Goal: Information Seeking & Learning: Check status

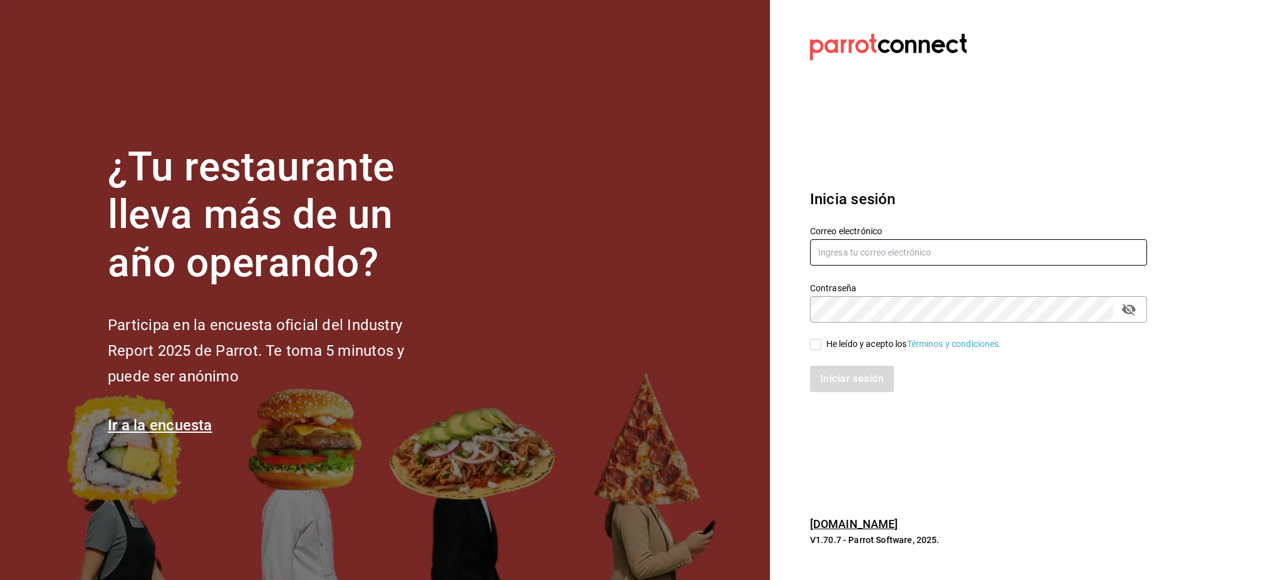
type input "[PERSON_NAME][EMAIL_ADDRESS][PERSON_NAME][DOMAIN_NAME]"
click at [818, 342] on input "He leído y acepto los Términos y condiciones." at bounding box center [815, 344] width 11 height 11
checkbox input "true"
click at [839, 367] on button "Iniciar sesión" at bounding box center [852, 379] width 85 height 26
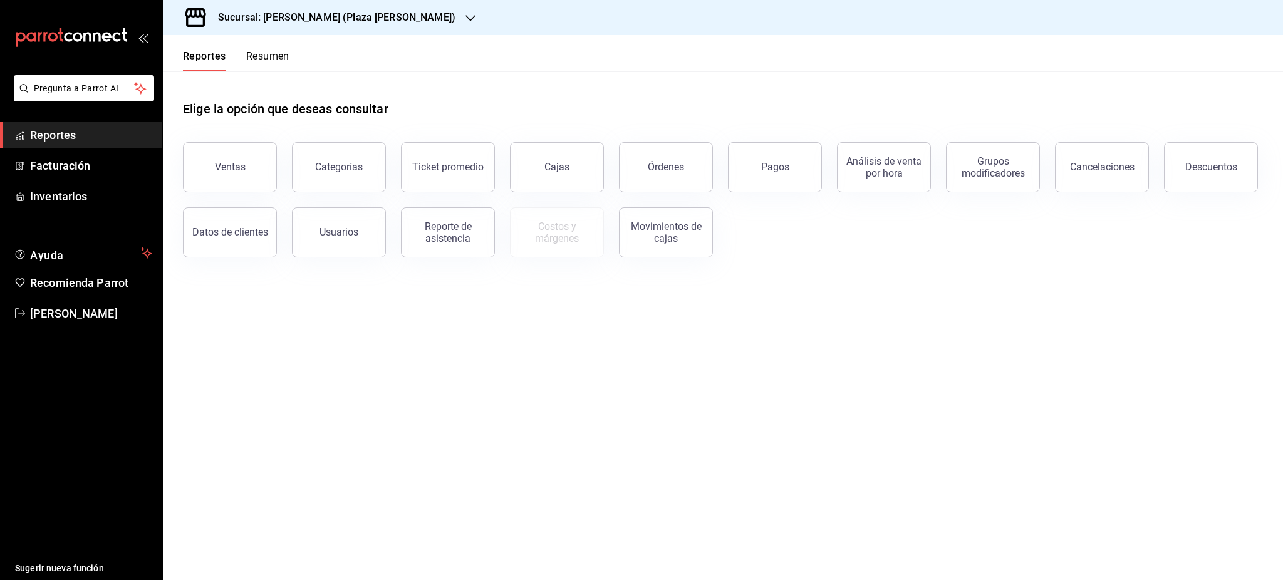
click at [773, 155] on button "Pagos" at bounding box center [775, 167] width 94 height 50
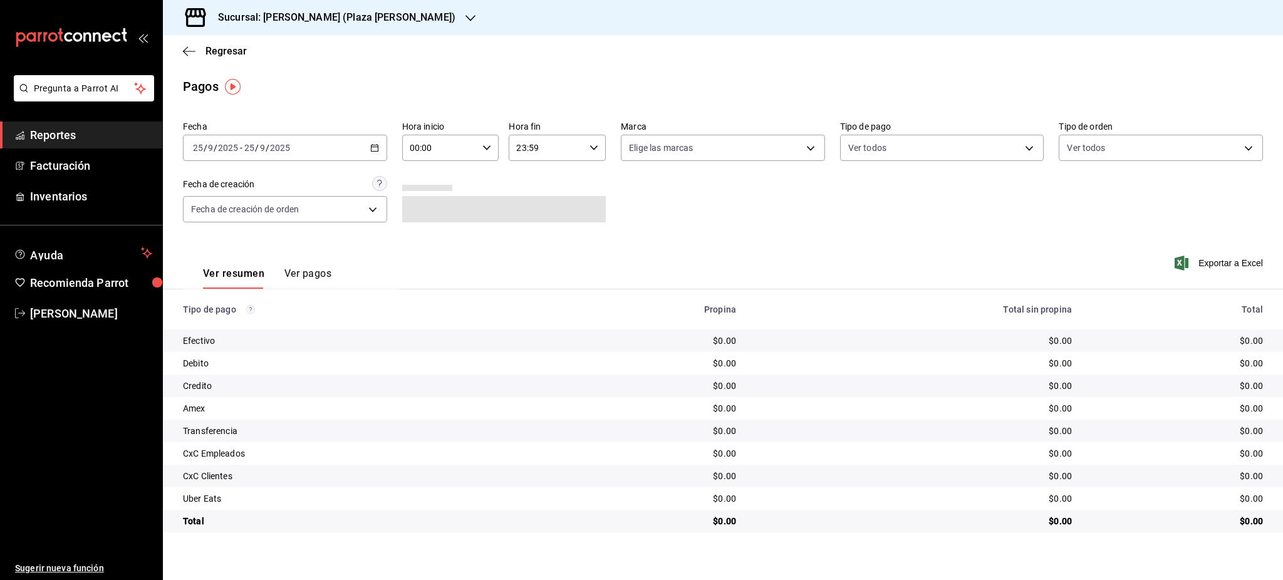
click at [373, 150] on icon "button" at bounding box center [374, 148] width 9 height 9
click at [268, 320] on span "Rango de fechas" at bounding box center [242, 326] width 97 height 13
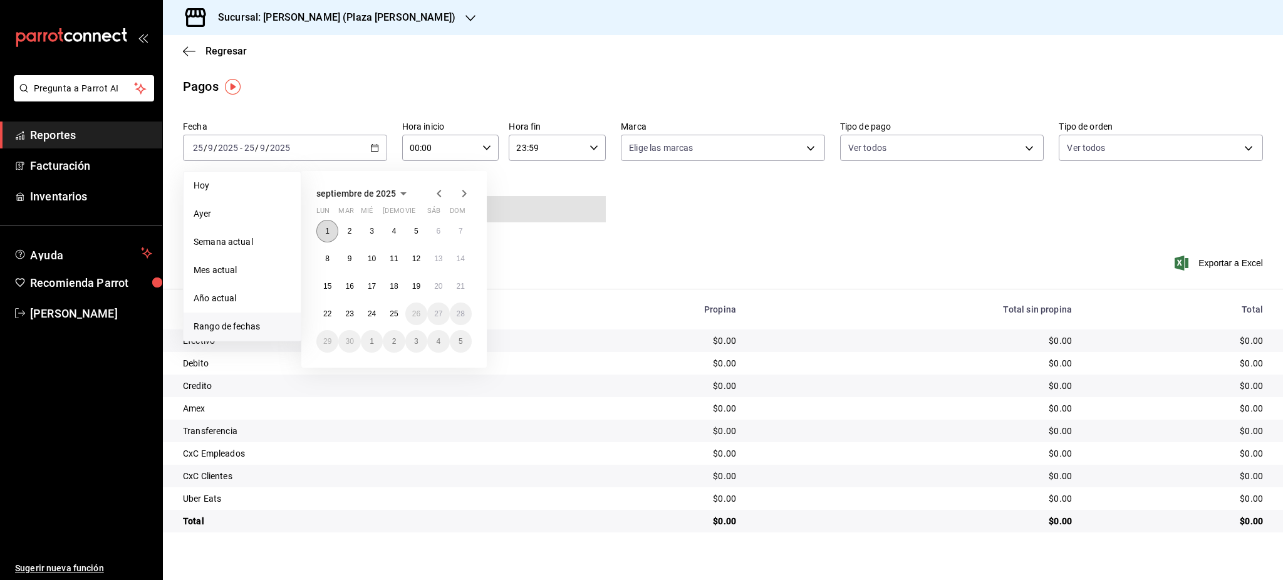
click at [325, 221] on button "1" at bounding box center [327, 231] width 22 height 23
click at [391, 308] on button "25" at bounding box center [394, 314] width 22 height 23
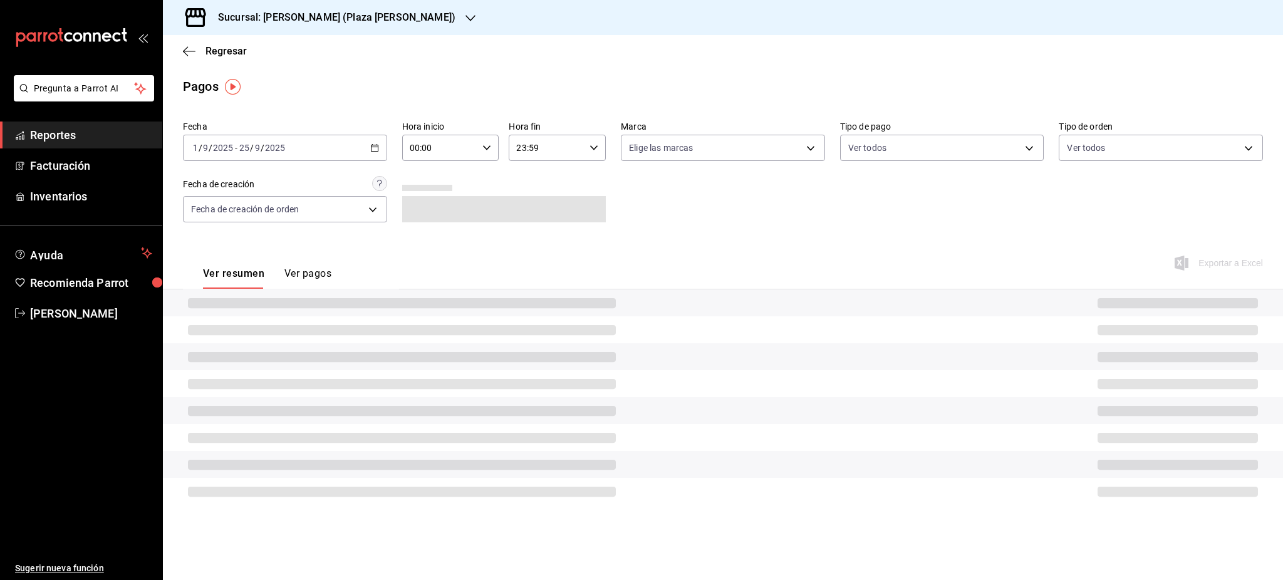
click at [495, 145] on div "00:00 Hora inicio" at bounding box center [450, 148] width 97 height 26
click at [431, 247] on span "05" at bounding box center [426, 247] width 29 height 10
type input "05:00"
click at [568, 160] on div at bounding box center [641, 290] width 1283 height 580
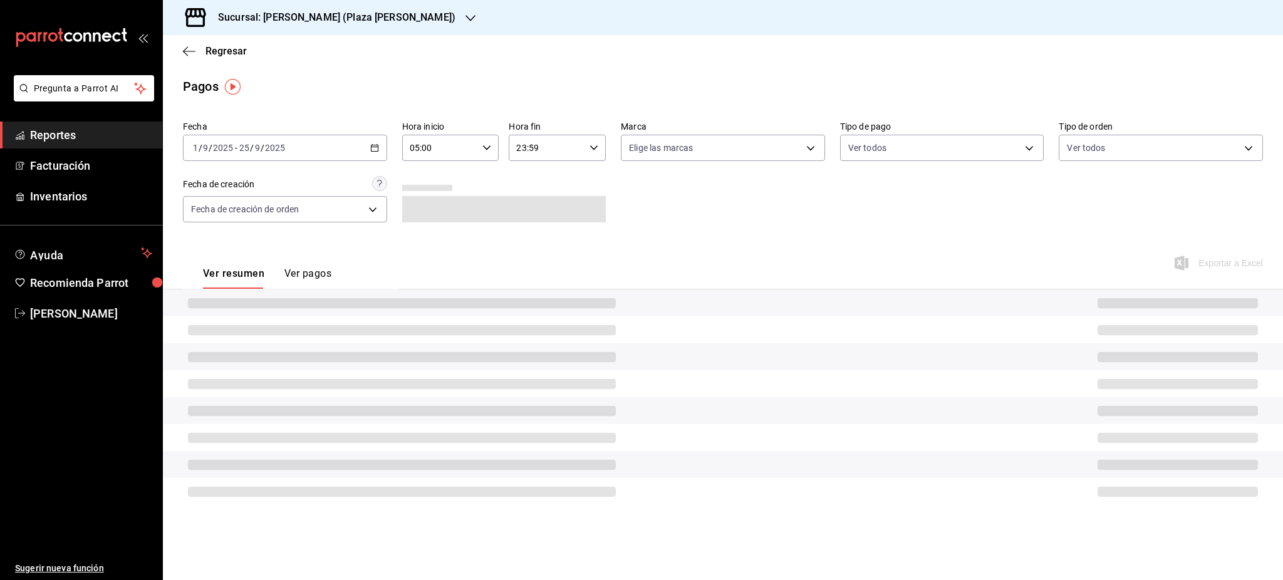
click at [545, 151] on input "23:59" at bounding box center [547, 147] width 76 height 25
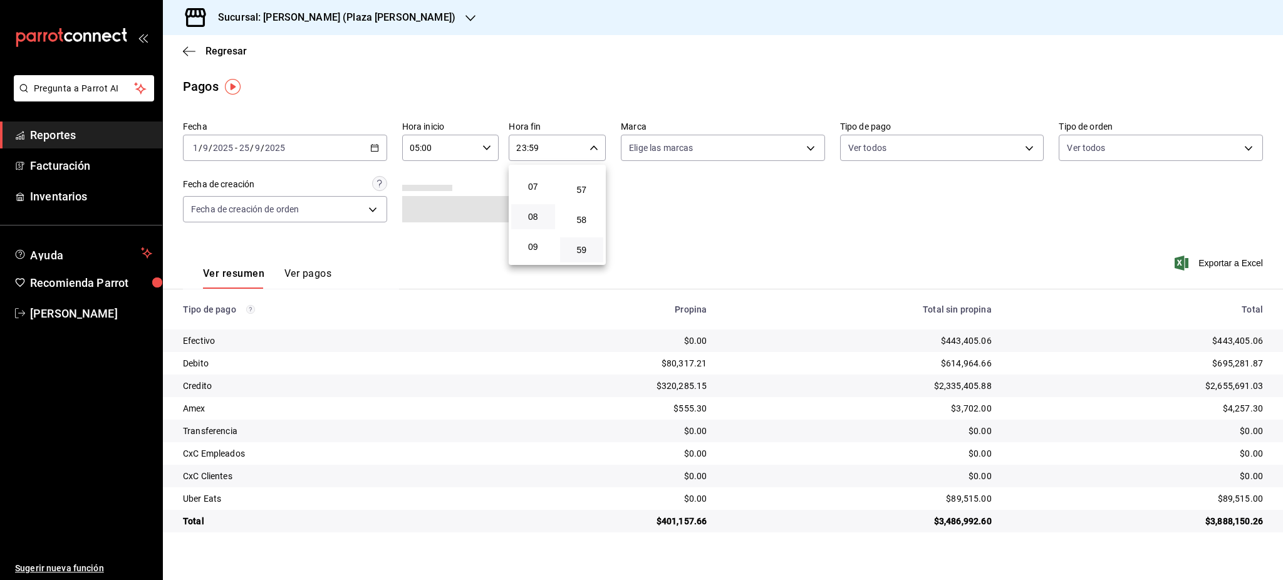
scroll to position [120, 0]
click at [540, 213] on span "05" at bounding box center [533, 210] width 29 height 10
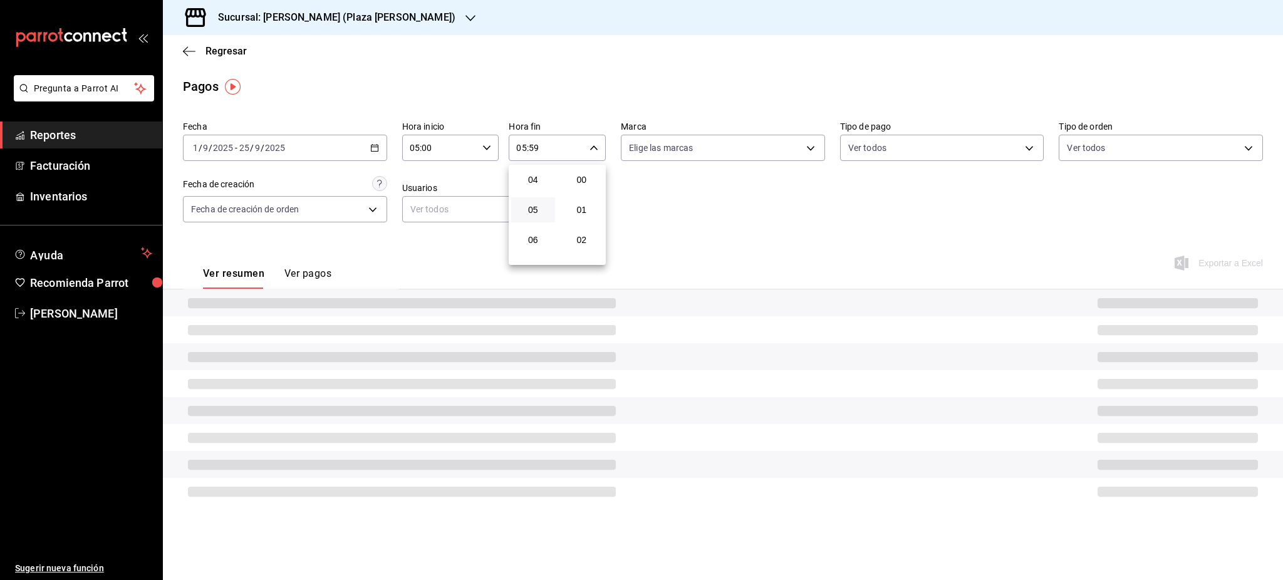
click at [585, 184] on span "00" at bounding box center [582, 180] width 29 height 10
type input "05:00"
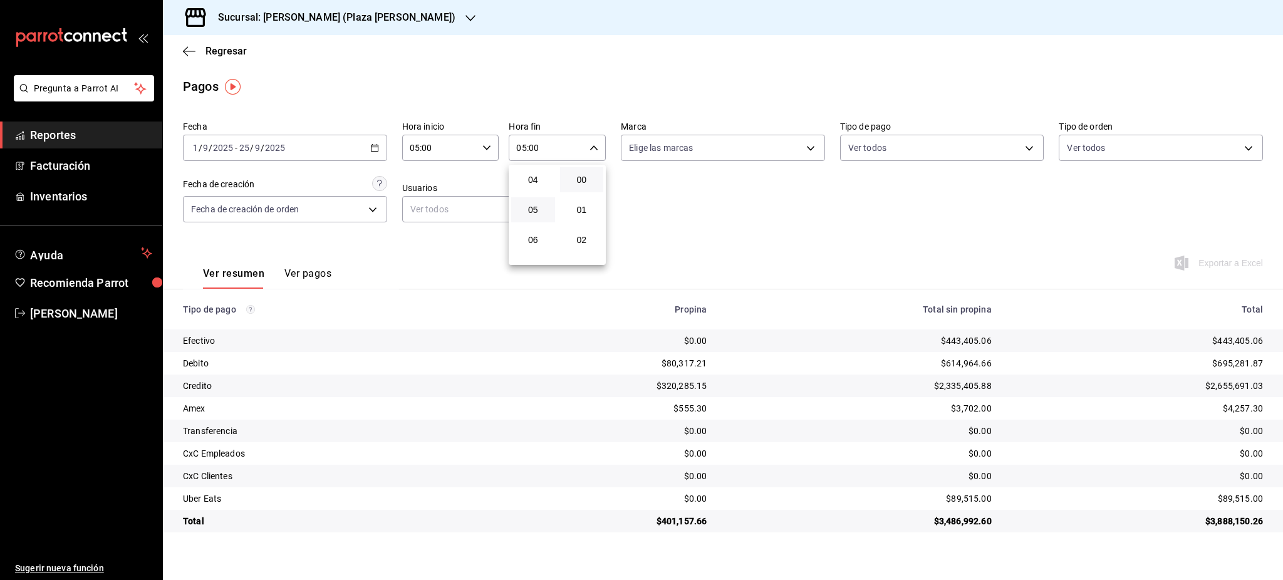
click at [708, 212] on div at bounding box center [641, 290] width 1283 height 580
click at [373, 154] on div "[DATE] [DATE] - [DATE] [DATE]" at bounding box center [285, 148] width 204 height 26
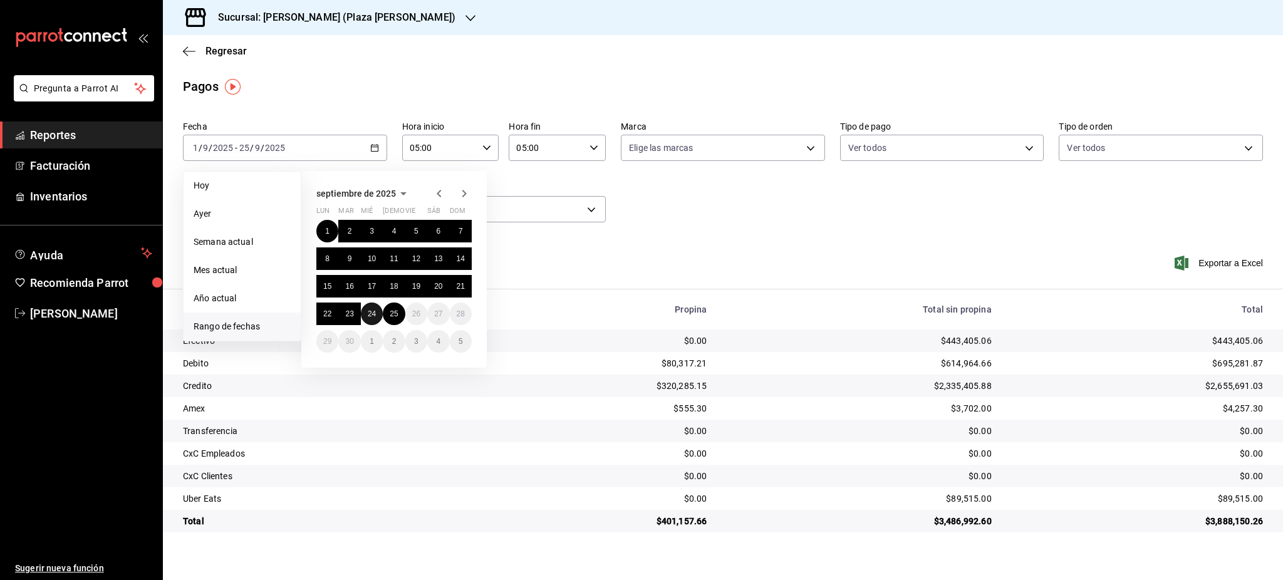
click at [376, 316] on button "24" at bounding box center [372, 314] width 22 height 23
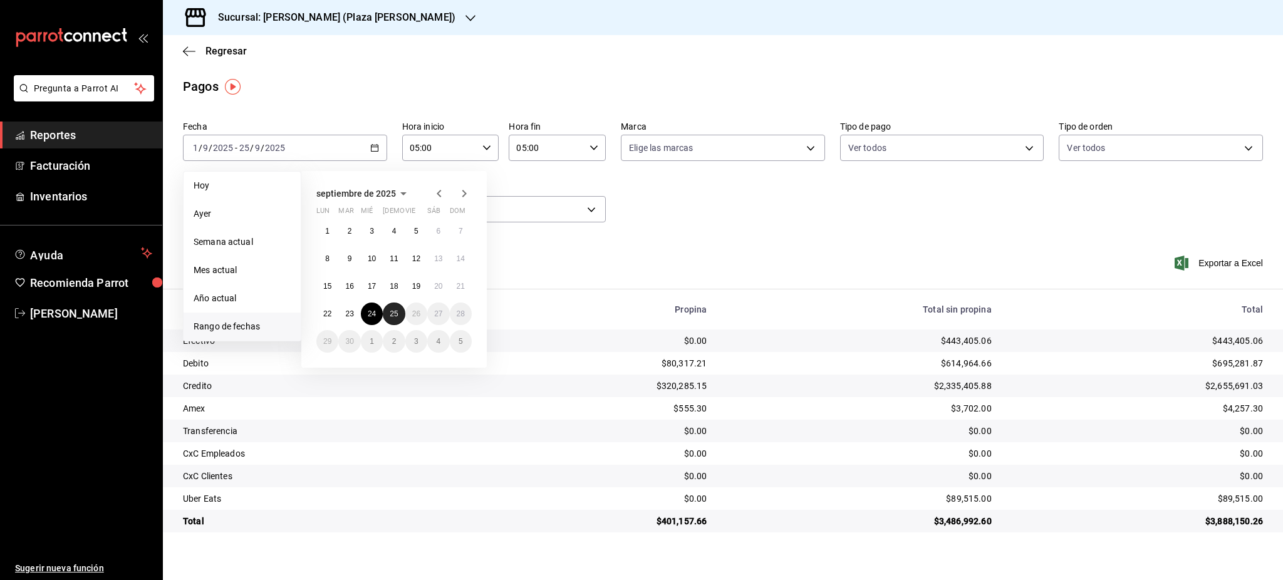
click at [391, 316] on abbr "25" at bounding box center [394, 314] width 8 height 9
type input "00:00"
type input "23:59"
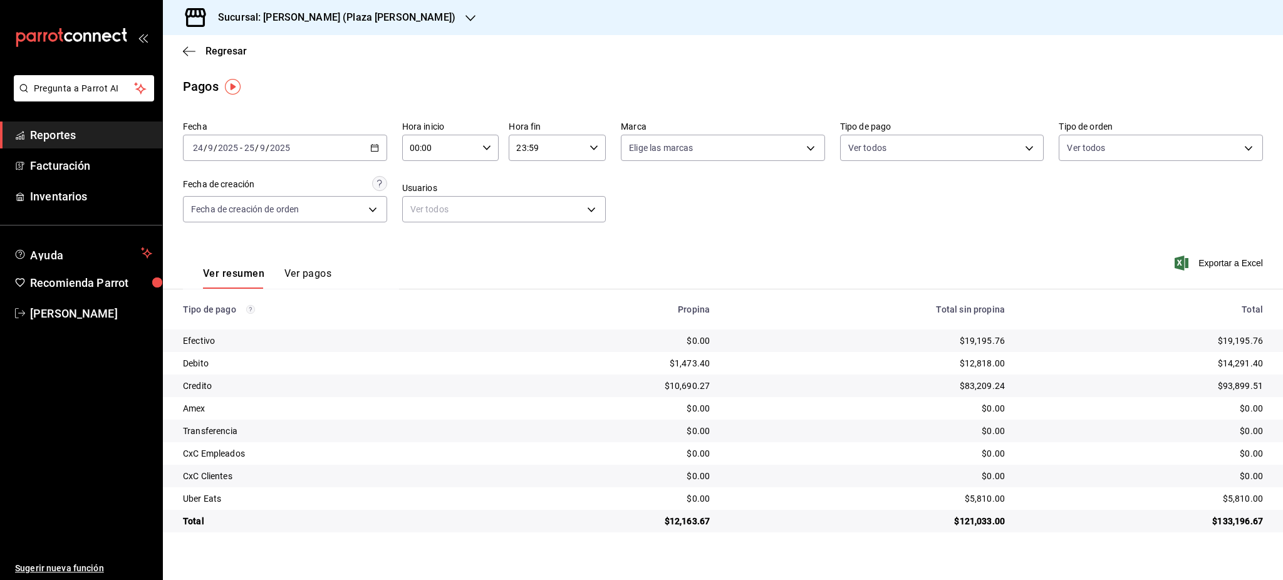
click at [479, 148] on div "00:00 Hora inicio" at bounding box center [450, 148] width 97 height 26
click at [430, 249] on span "05" at bounding box center [426, 247] width 29 height 10
type input "05:00"
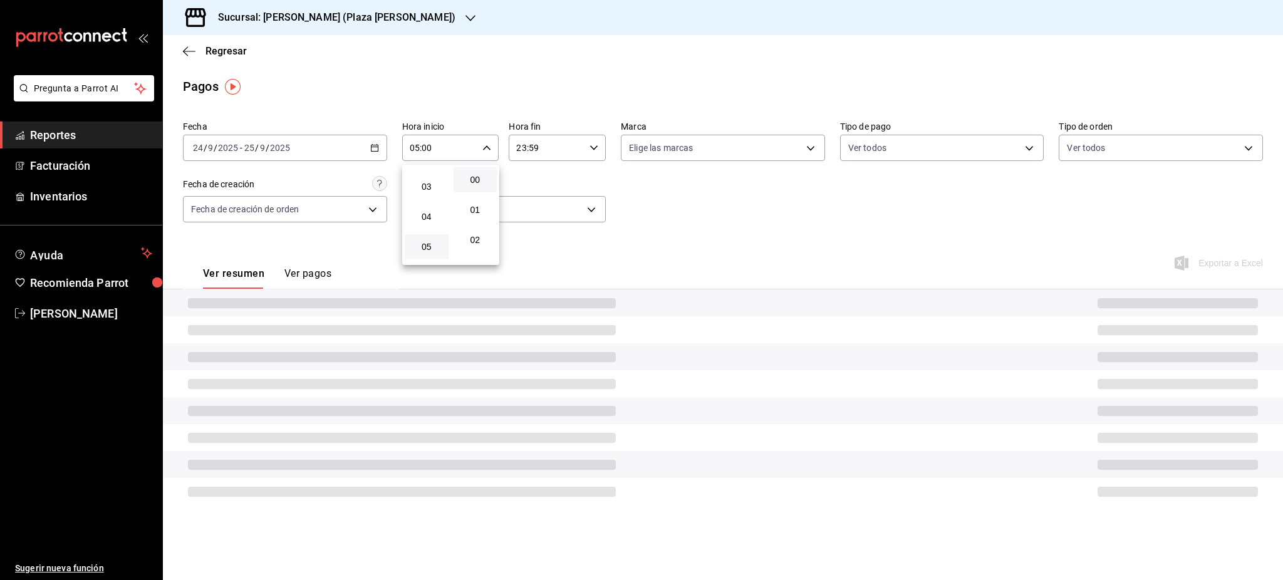
click at [554, 157] on div at bounding box center [641, 290] width 1283 height 580
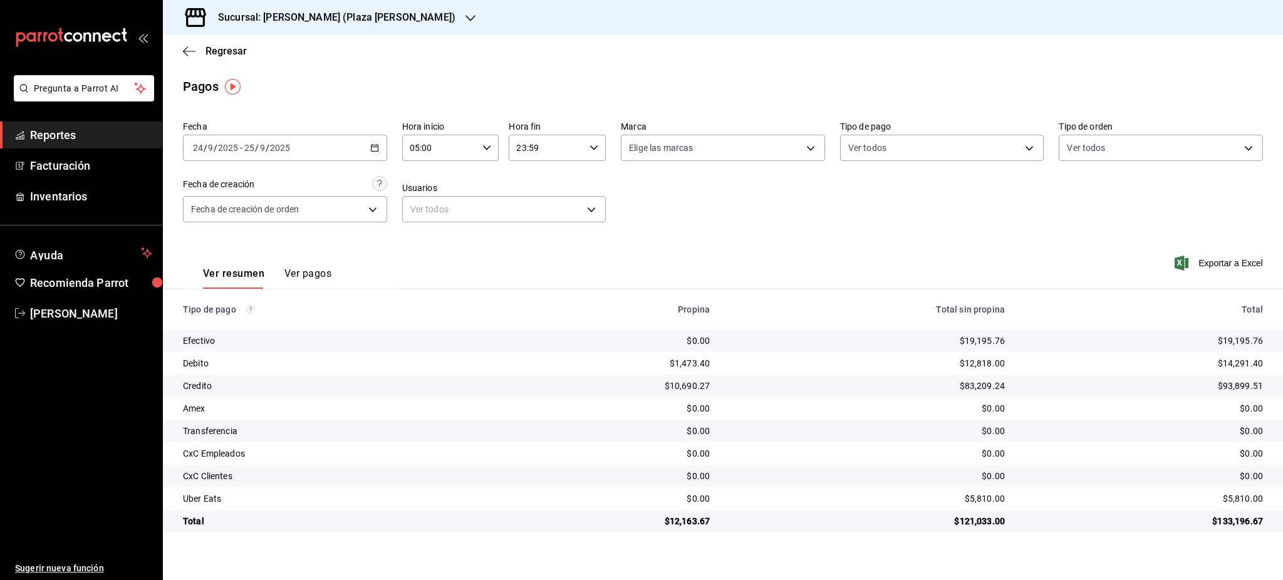
click at [536, 150] on input "23:59" at bounding box center [547, 147] width 76 height 25
click at [535, 212] on span "05" at bounding box center [533, 210] width 29 height 10
click at [583, 187] on button "00" at bounding box center [582, 179] width 44 height 25
type input "05:00"
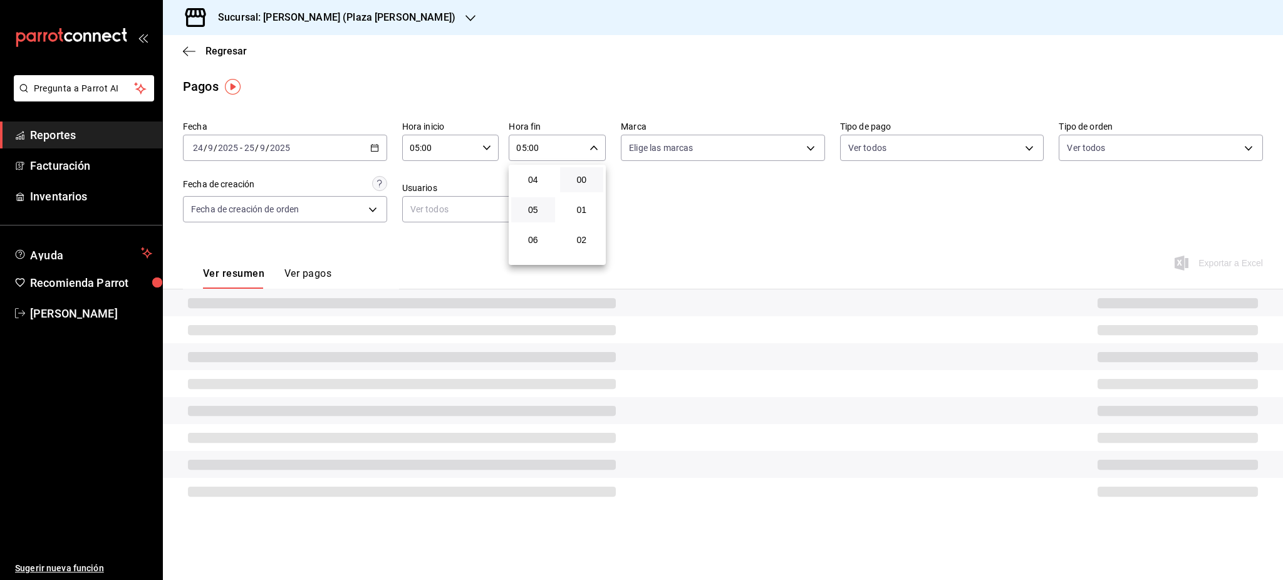
click at [721, 197] on div at bounding box center [641, 290] width 1283 height 580
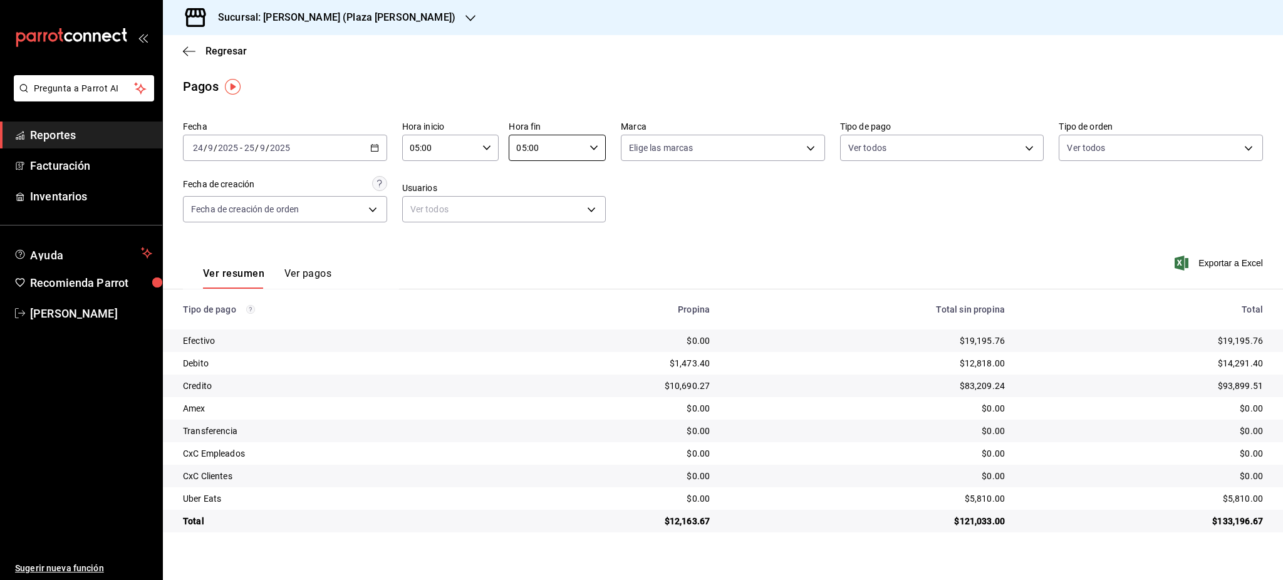
click at [1237, 342] on div "$19,195.76" at bounding box center [1144, 341] width 238 height 13
copy div "19,195.76"
click at [759, 380] on div "$83,209.24" at bounding box center [867, 386] width 275 height 13
click at [1269, 340] on td "$19,195.76" at bounding box center [1149, 341] width 268 height 23
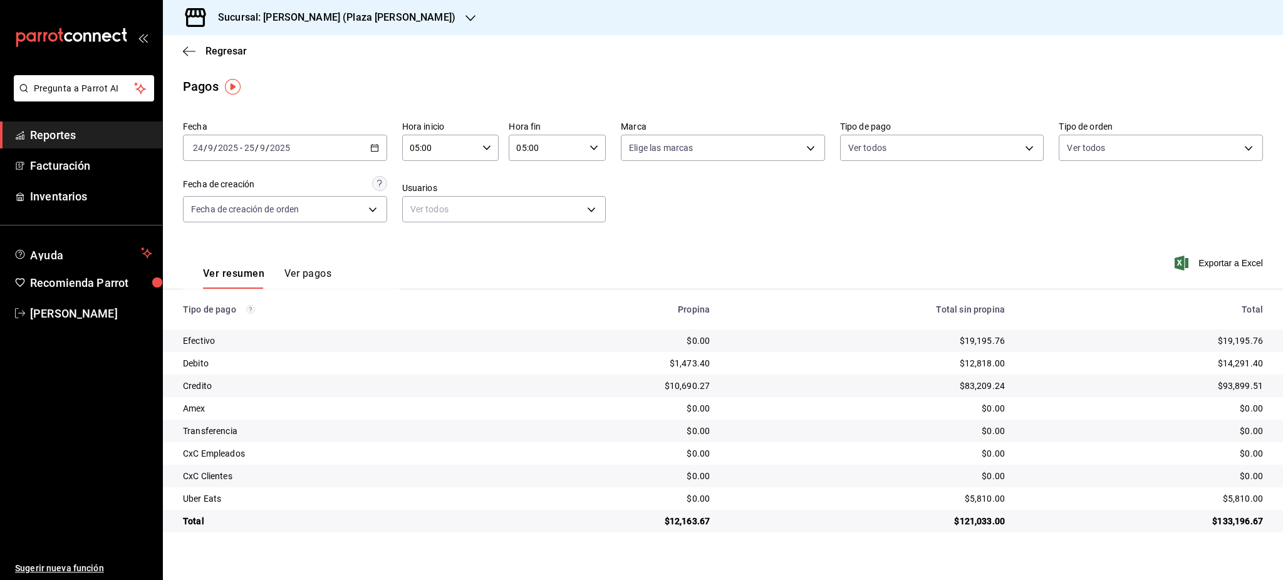
click at [1255, 337] on div "$19,195.76" at bounding box center [1144, 341] width 238 height 13
copy div "19,195.76"
click at [1235, 362] on div "$14,291.40" at bounding box center [1144, 363] width 238 height 13
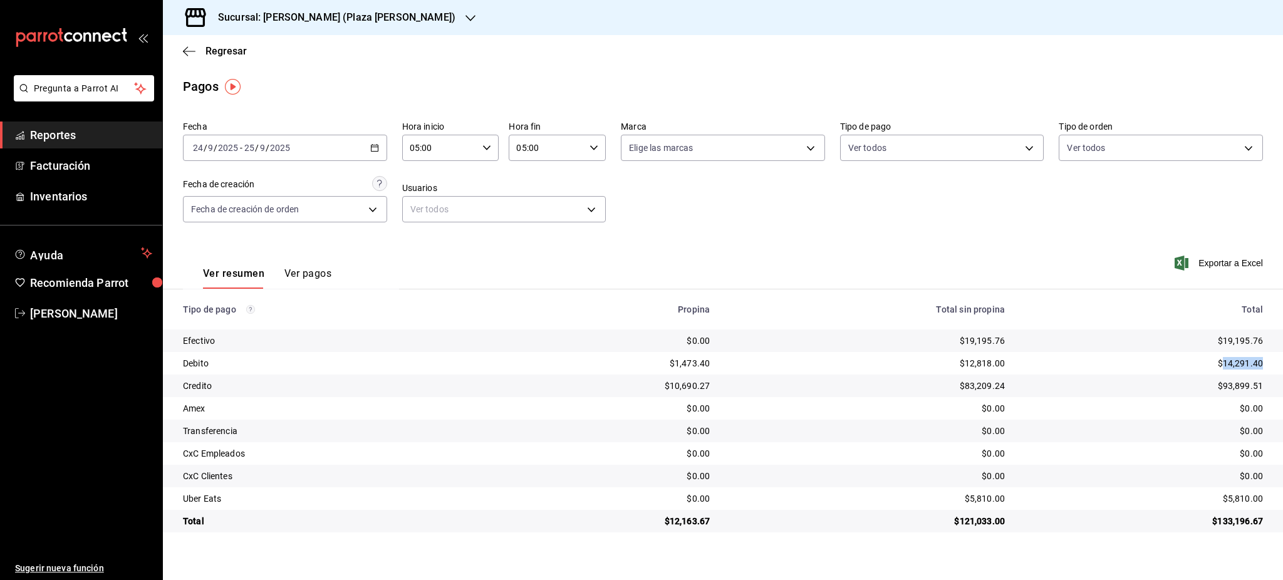
copy div "14,291.40"
click at [1255, 391] on div "$93,899.51" at bounding box center [1144, 386] width 238 height 13
copy div "93,899.51"
click at [683, 521] on div "$12,163.67" at bounding box center [612, 521] width 198 height 13
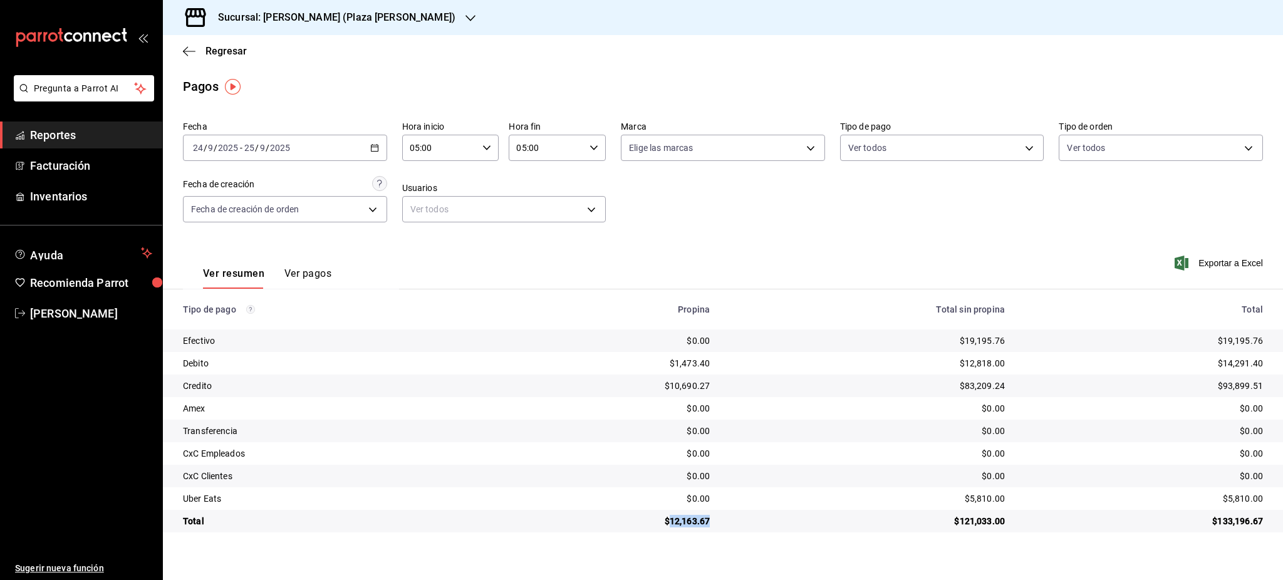
click at [683, 520] on div "$12,163.67" at bounding box center [612, 521] width 198 height 13
copy div "12,163.67"
click at [372, 146] on icon "button" at bounding box center [374, 148] width 9 height 9
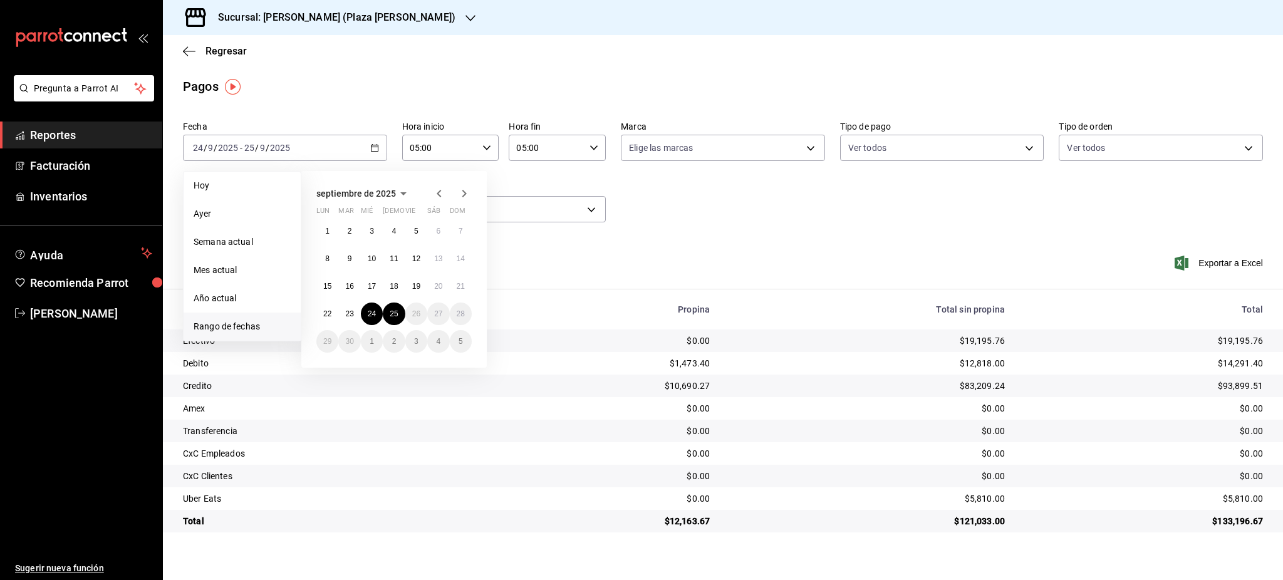
click at [979, 239] on div "Ver resumen Ver pagos Exportar a Excel" at bounding box center [723, 271] width 1120 height 66
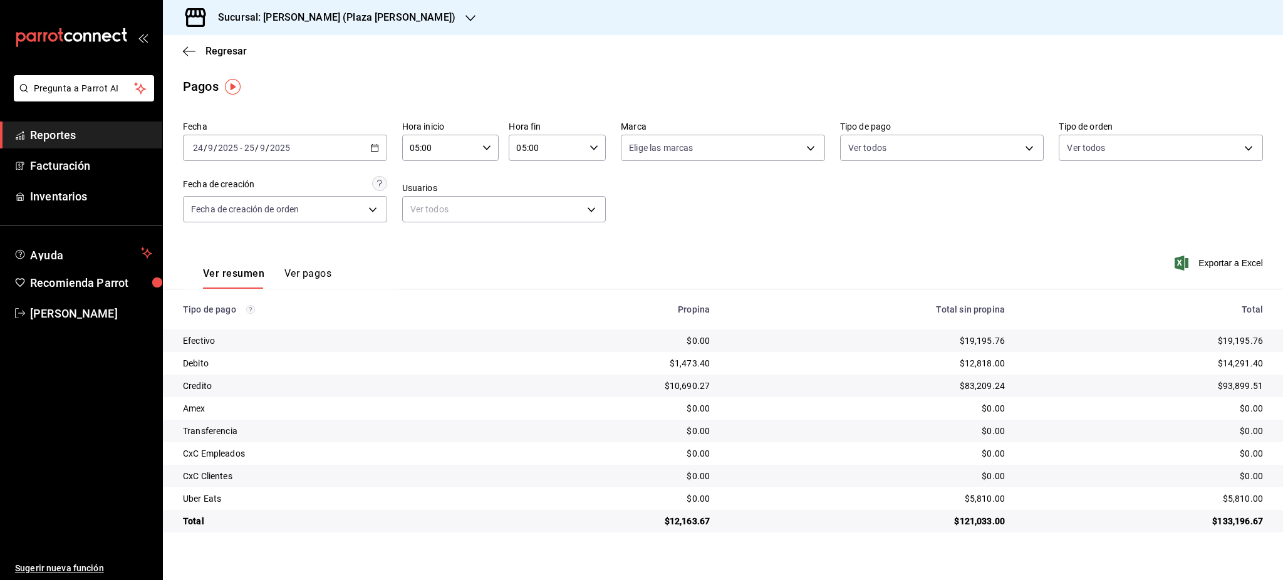
click at [1239, 497] on div "$5,810.00" at bounding box center [1144, 499] width 238 height 13
copy div "5,810.00"
click at [1236, 360] on div "$14,291.40" at bounding box center [1144, 363] width 238 height 13
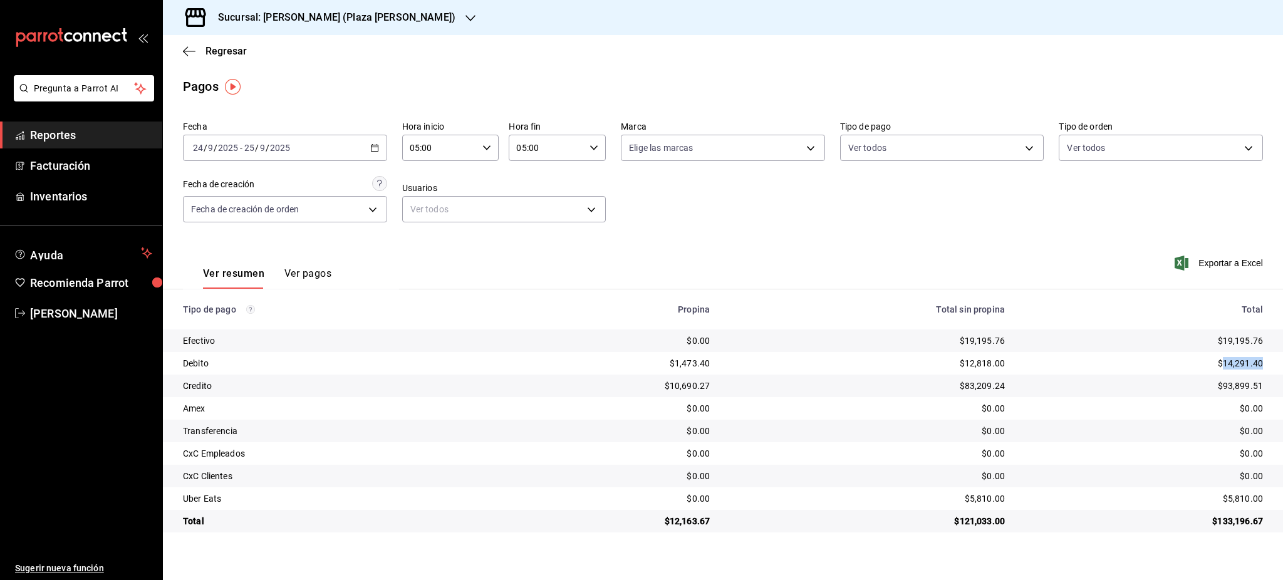
copy div "14,291.40"
click at [1240, 381] on div "$93,899.51" at bounding box center [1144, 386] width 238 height 13
copy div "93,899.51"
click at [74, 311] on span "[PERSON_NAME]" at bounding box center [91, 313] width 122 height 17
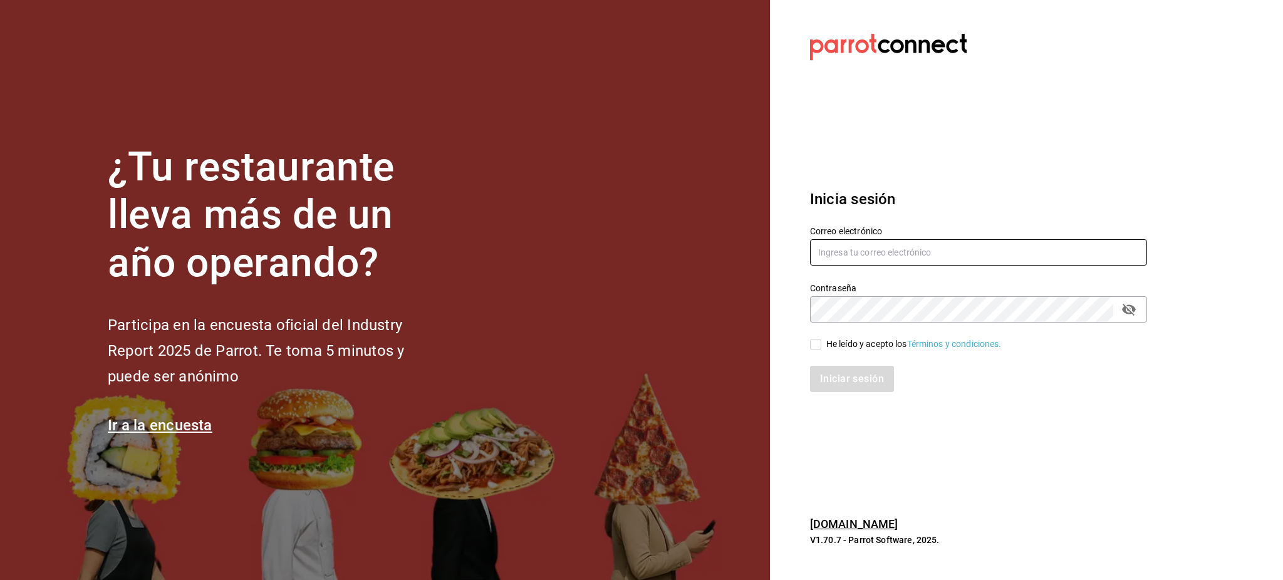
type input "[PERSON_NAME][EMAIL_ADDRESS][PERSON_NAME][DOMAIN_NAME]"
